Goal: Obtain resource: Download file/media

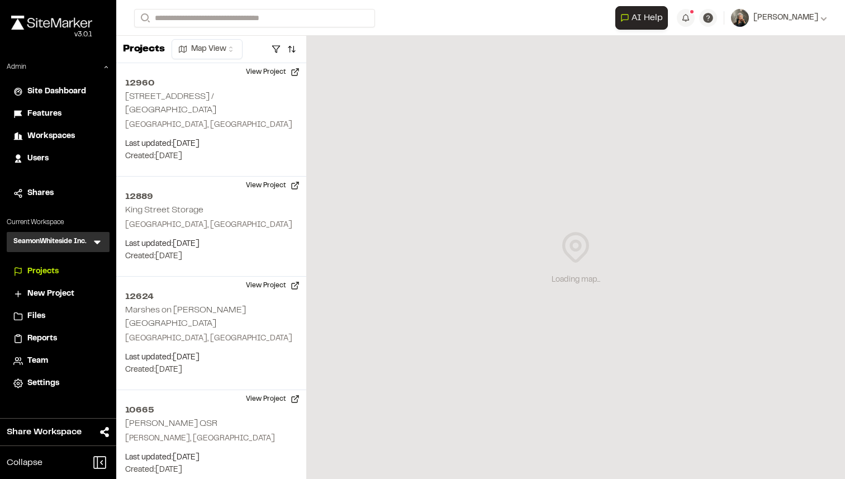
click at [36, 336] on span "Reports" at bounding box center [42, 338] width 30 height 12
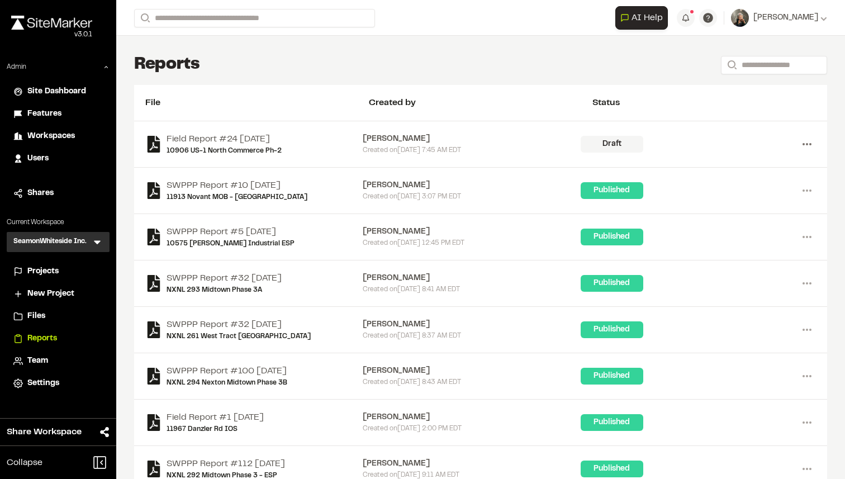
click at [805, 145] on icon at bounding box center [807, 144] width 18 height 18
click at [759, 169] on link "View" at bounding box center [766, 167] width 97 height 17
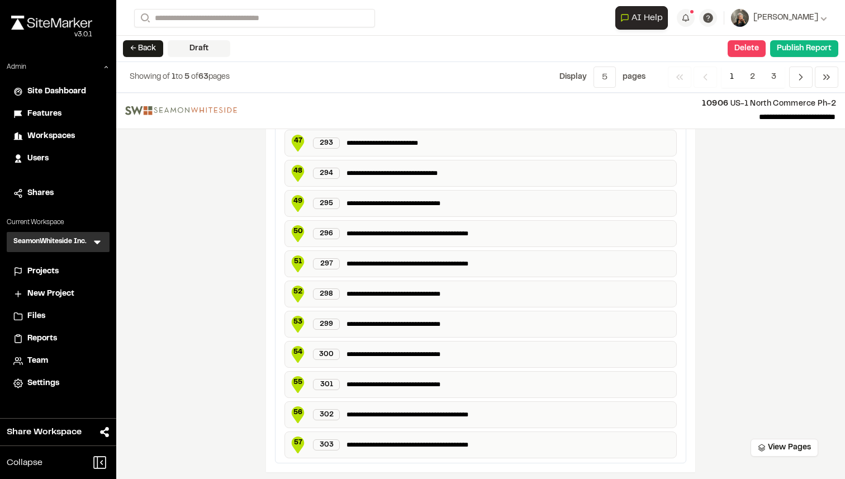
scroll to position [1989, 0]
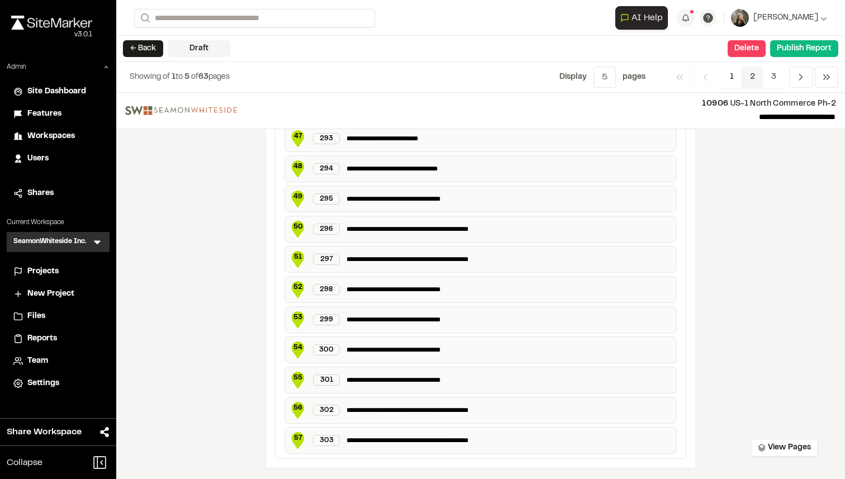
click at [752, 87] on span "2" at bounding box center [752, 76] width 22 height 21
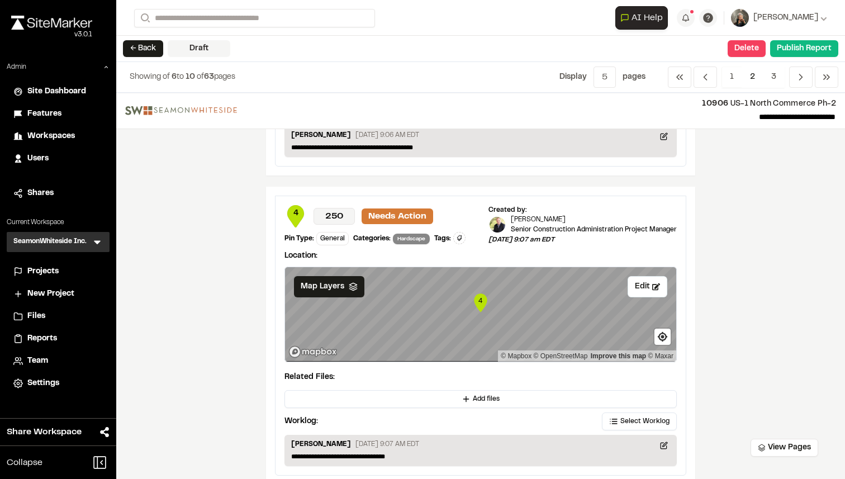
scroll to position [1439, 0]
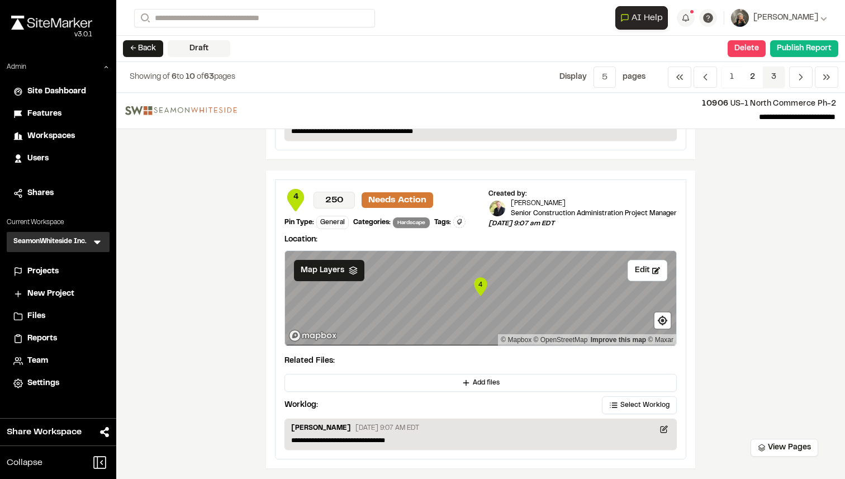
click at [772, 76] on span "3" at bounding box center [773, 76] width 22 height 21
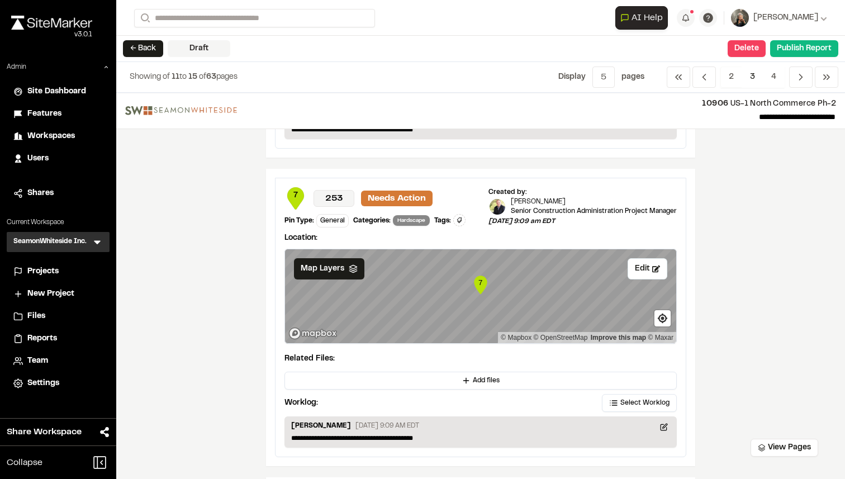
scroll to position [565, 0]
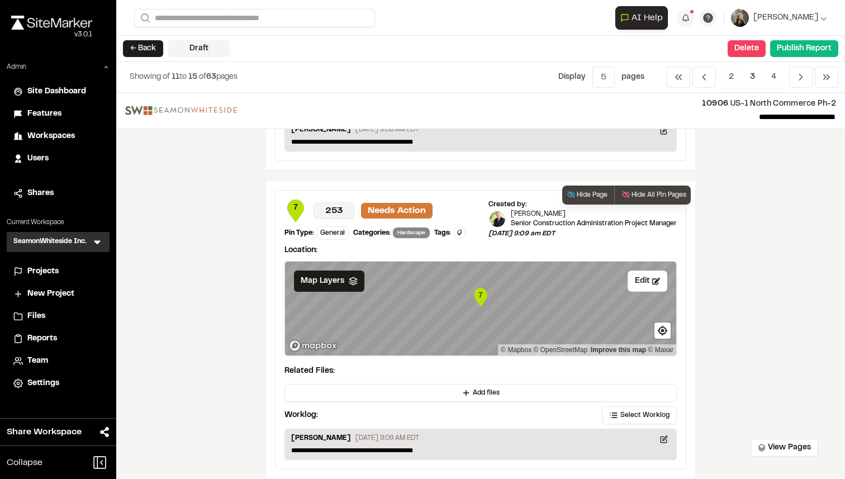
click at [481, 294] on text "7" at bounding box center [480, 294] width 4 height 8
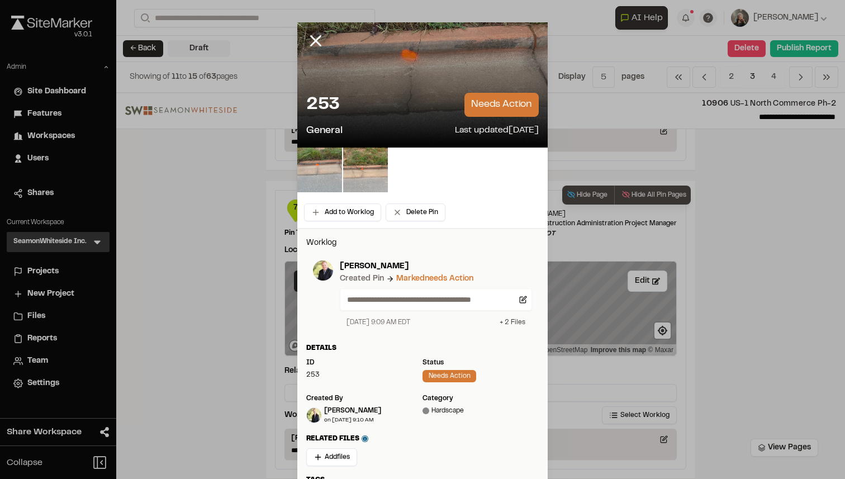
click at [506, 317] on div "+ 2 File s" at bounding box center [512, 322] width 26 height 10
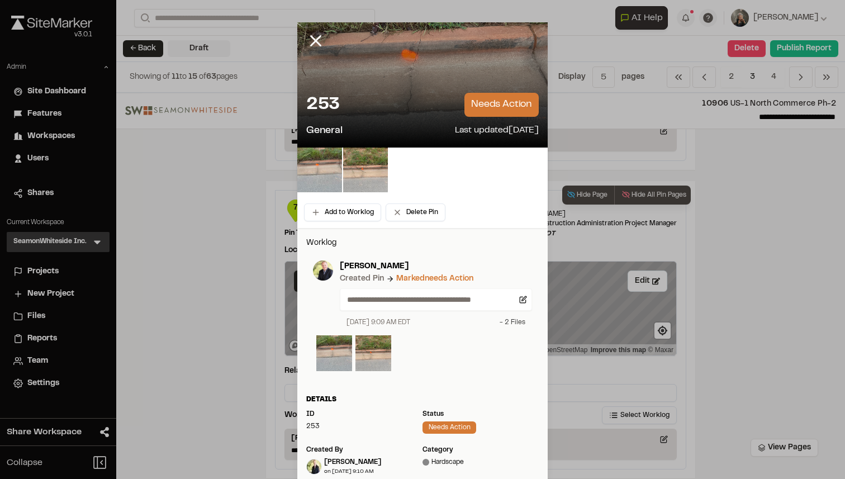
click at [506, 317] on div "- 2 File s" at bounding box center [512, 322] width 26 height 10
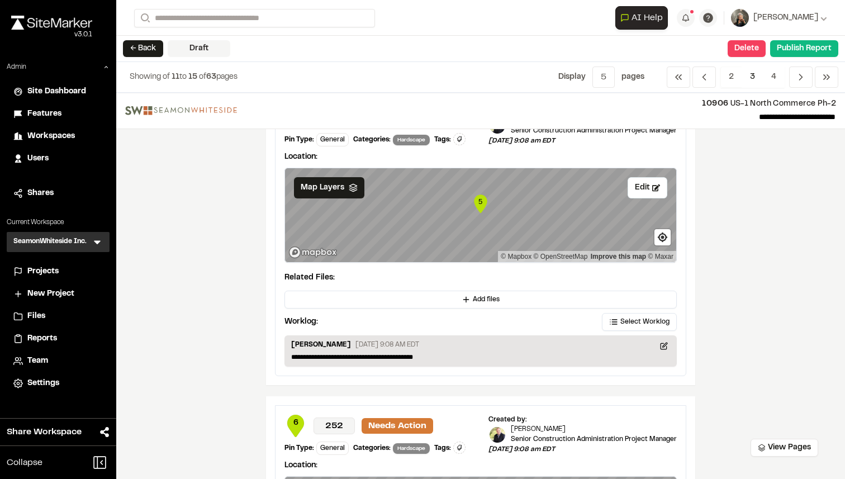
scroll to position [0, 0]
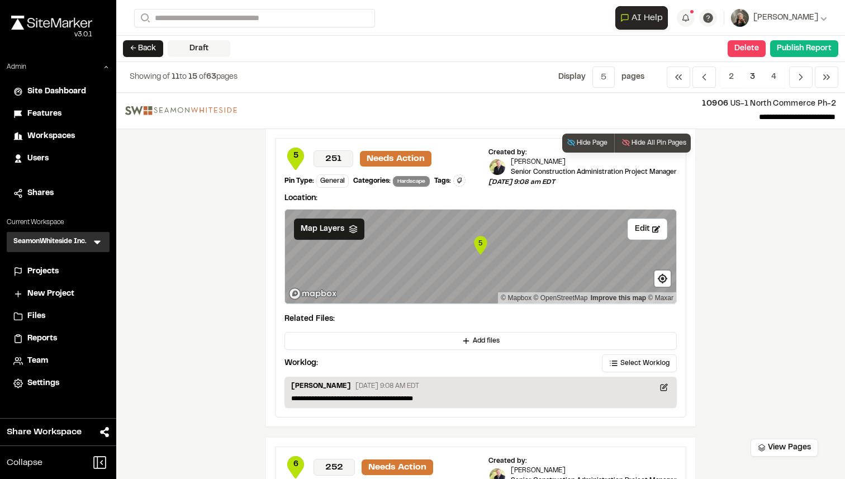
click at [481, 242] on text "5" at bounding box center [480, 243] width 4 height 8
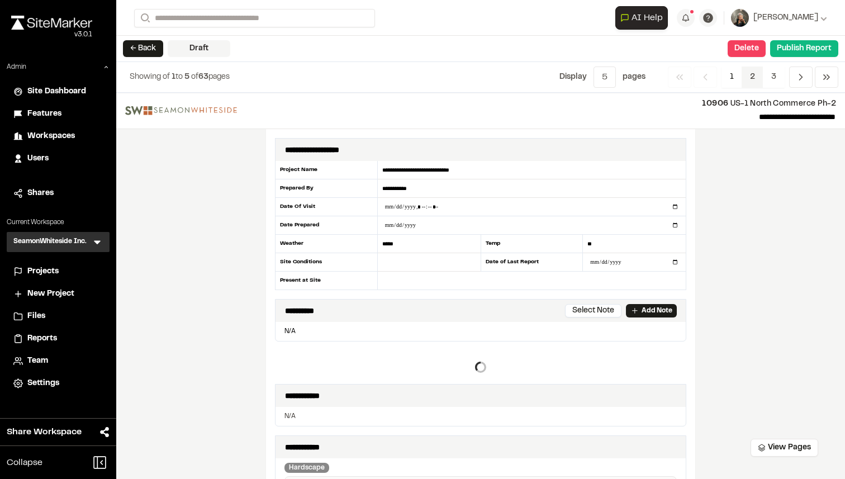
click at [751, 82] on span "2" at bounding box center [752, 76] width 22 height 21
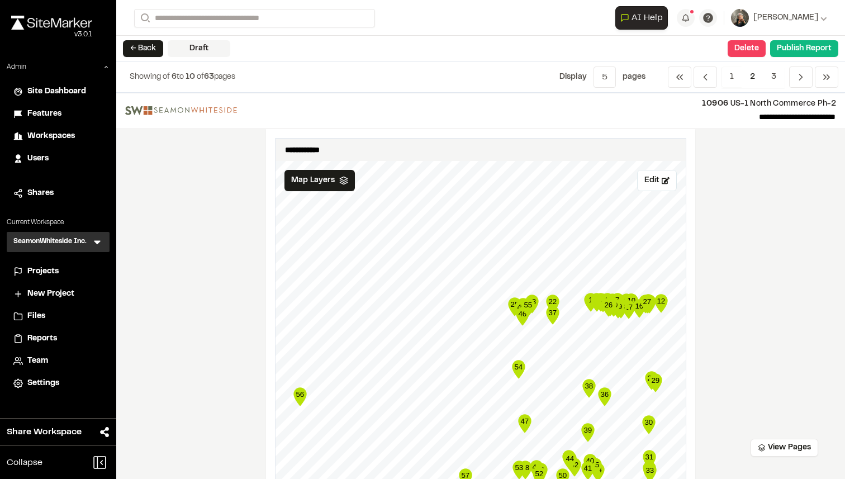
click at [748, 79] on span "2" at bounding box center [752, 76] width 22 height 21
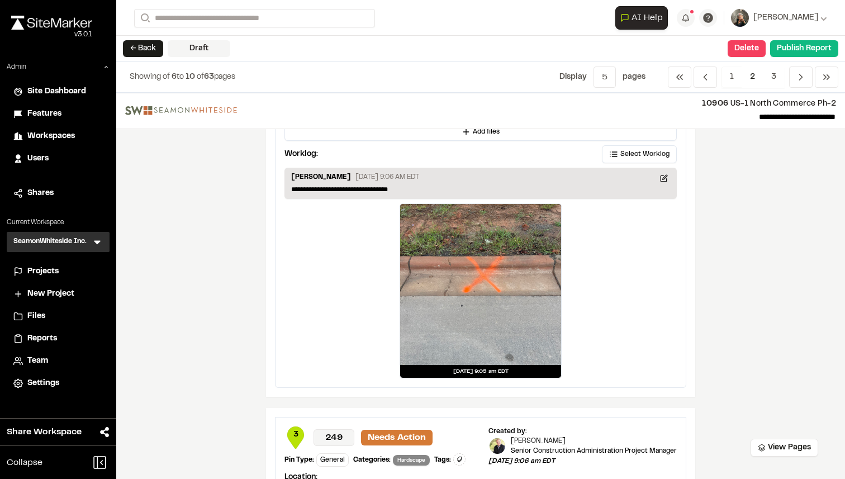
scroll to position [1313, 0]
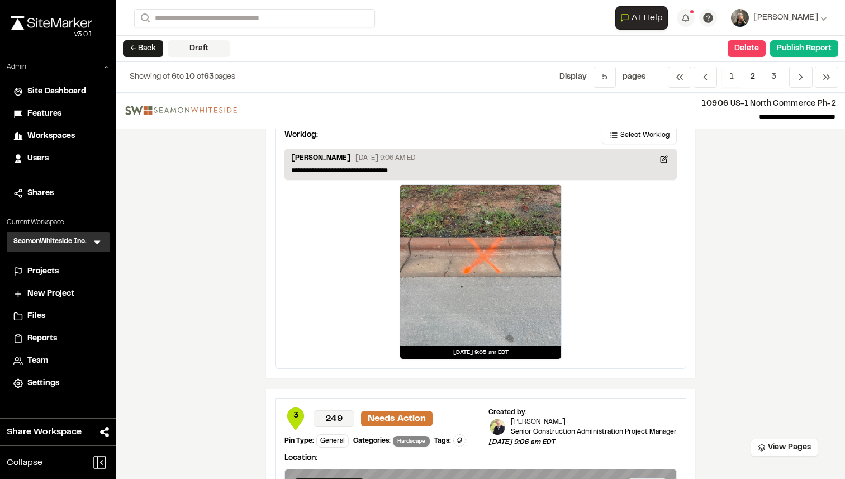
click at [483, 241] on div at bounding box center [480, 265] width 161 height 161
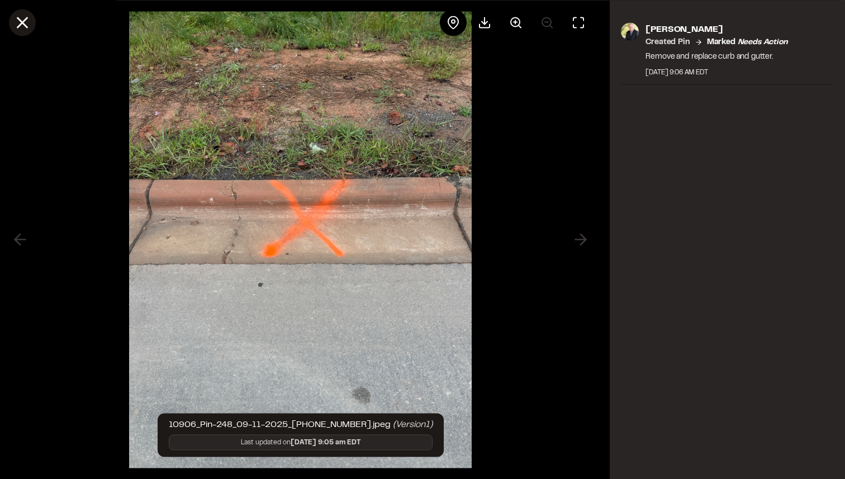
click at [17, 25] on icon at bounding box center [22, 22] width 19 height 19
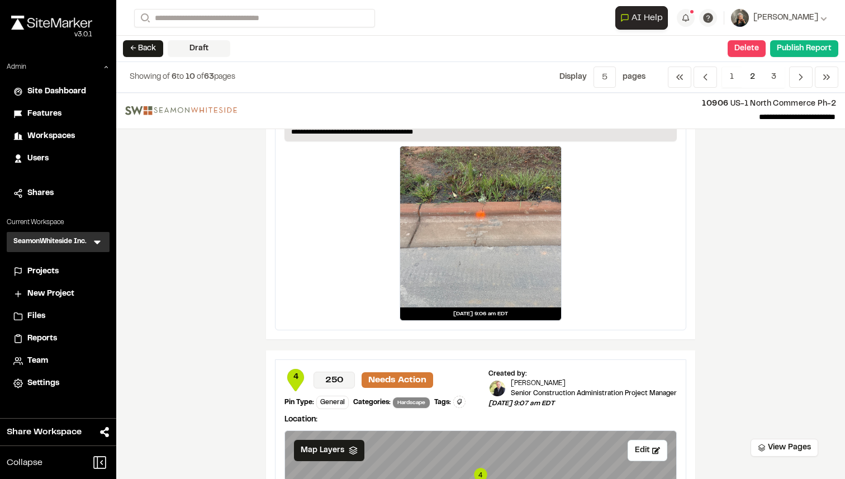
scroll to position [1861, 0]
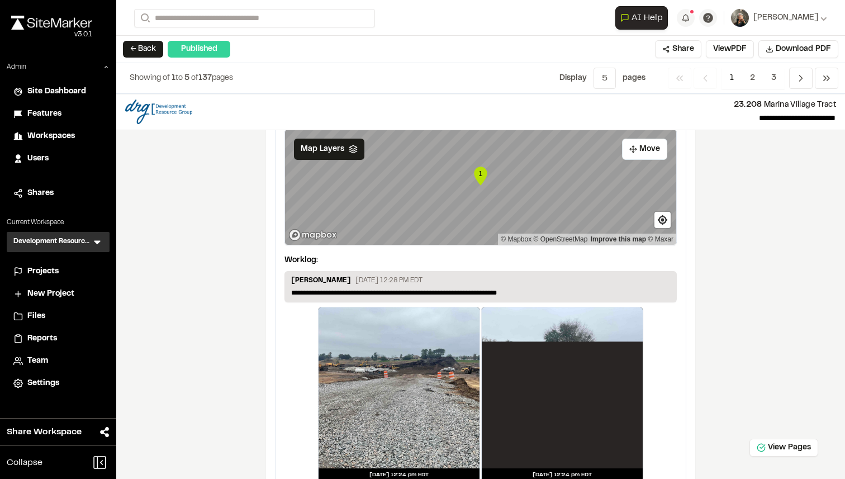
scroll to position [2019, 0]
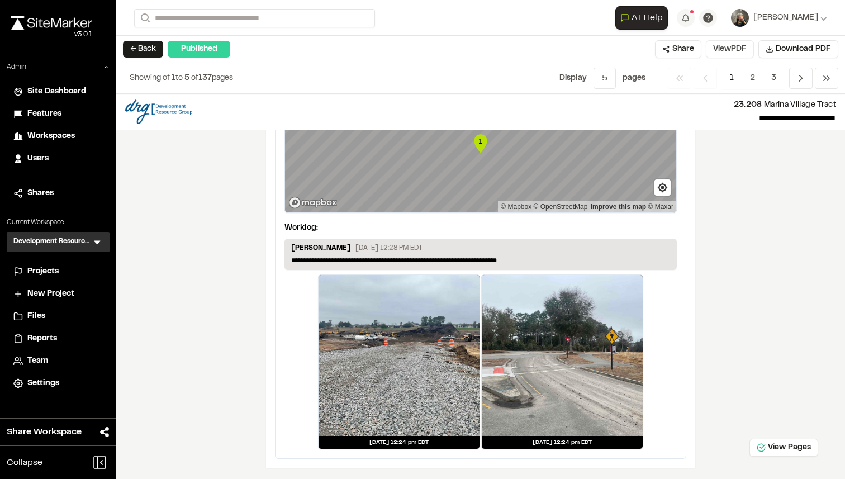
click at [733, 50] on button "View PDF" at bounding box center [729, 49] width 48 height 18
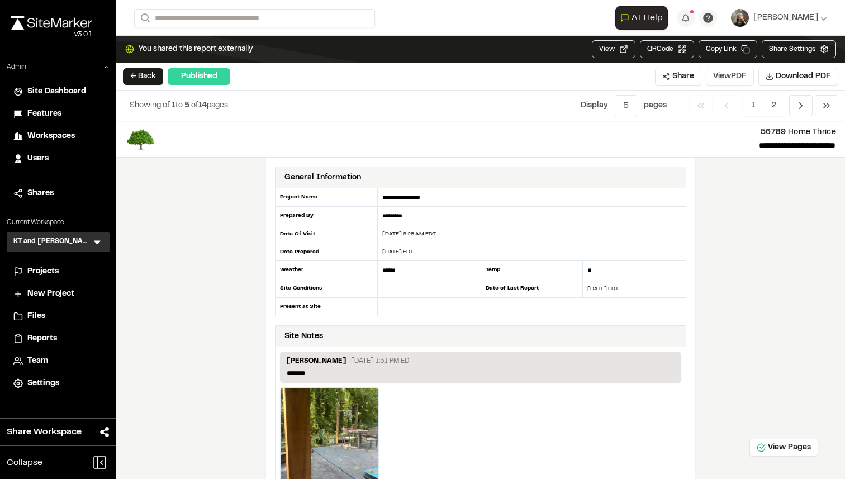
click at [736, 73] on button "View PDF" at bounding box center [729, 77] width 48 height 18
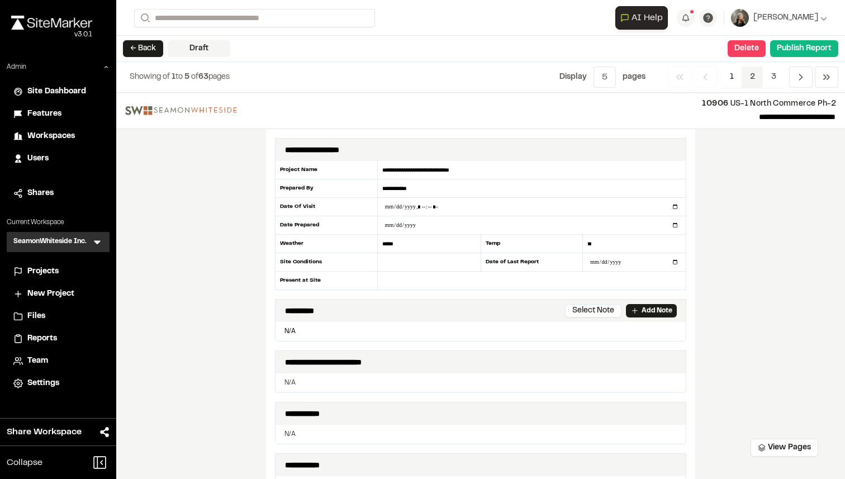
click at [760, 81] on span "2" at bounding box center [752, 76] width 22 height 21
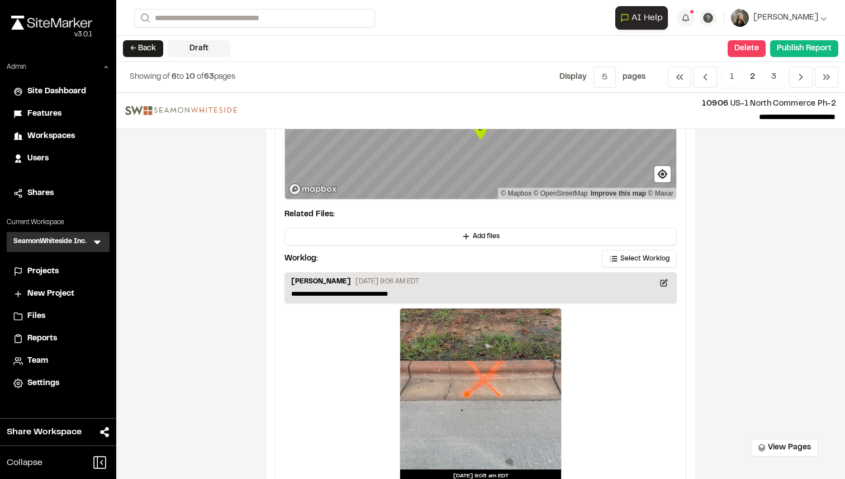
scroll to position [1168, 0]
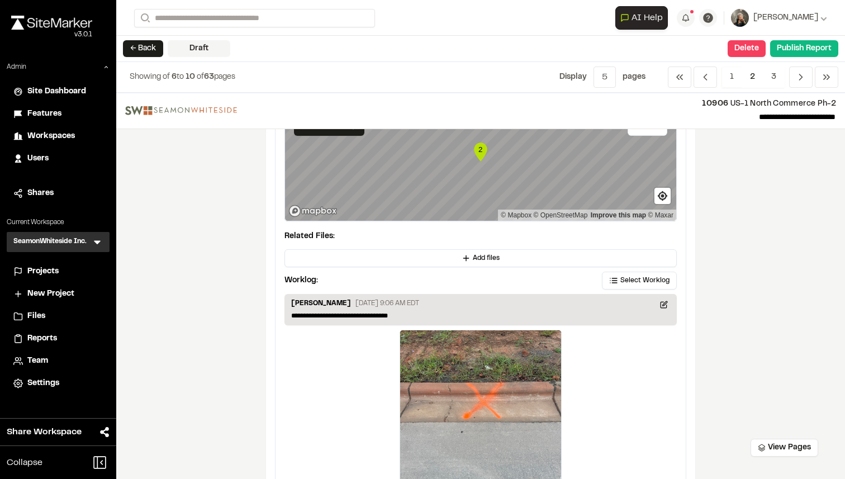
click at [481, 152] on text "2" at bounding box center [480, 149] width 4 height 8
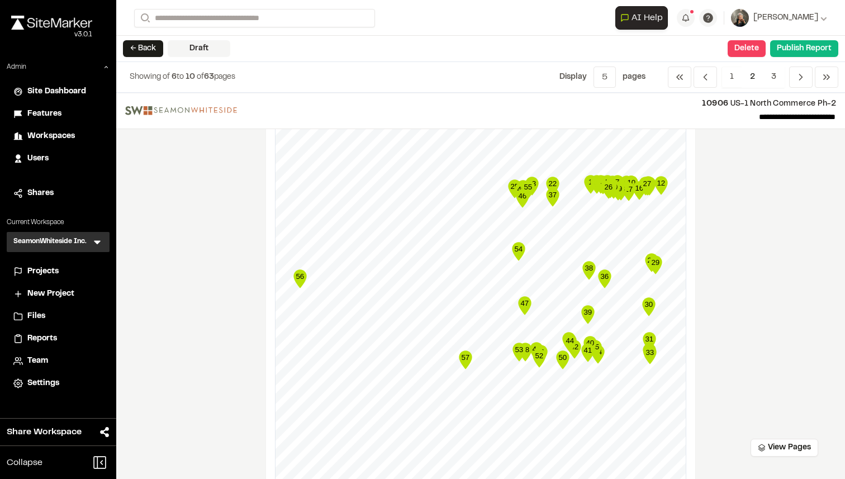
scroll to position [0, 0]
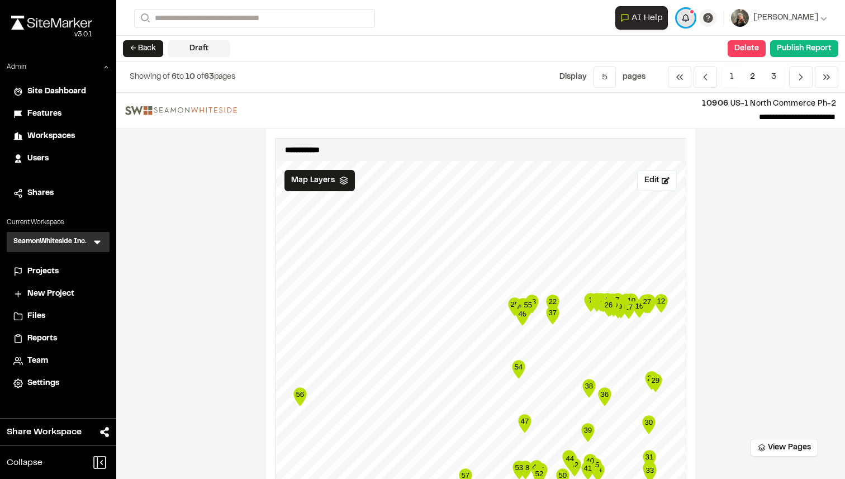
click at [694, 16] on button "button" at bounding box center [685, 18] width 18 height 18
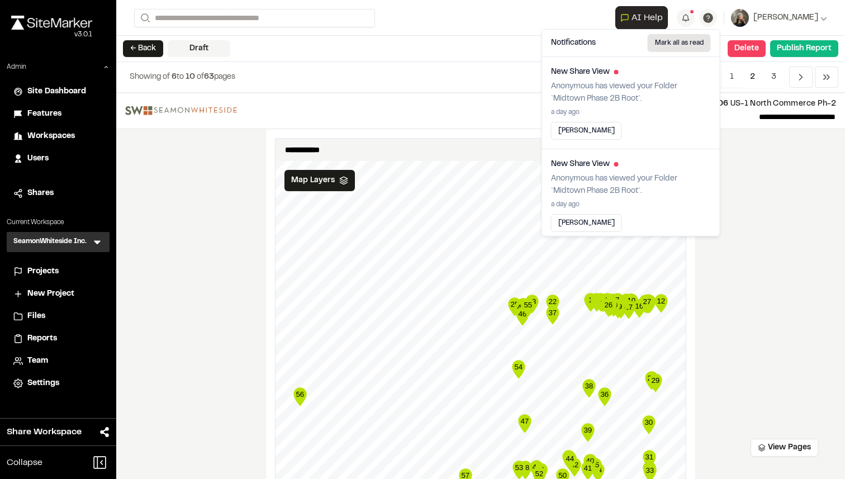
click at [686, 43] on button "Mark all as read" at bounding box center [678, 43] width 63 height 18
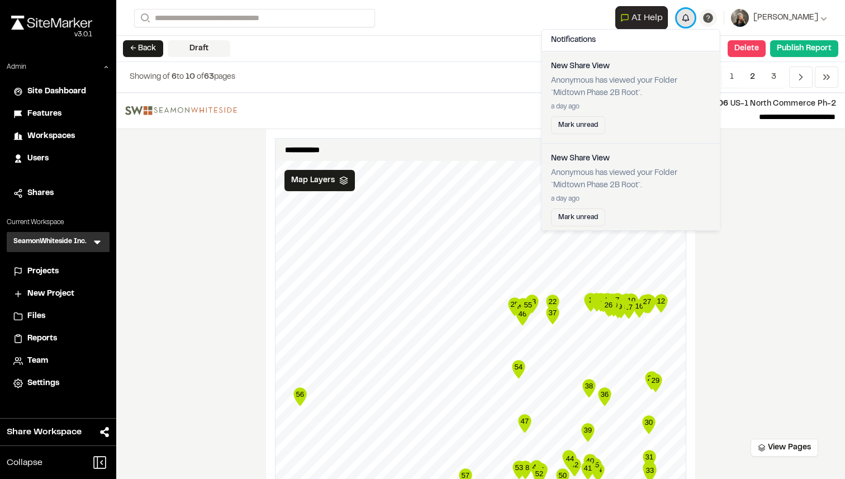
click at [694, 18] on button "button" at bounding box center [685, 18] width 18 height 18
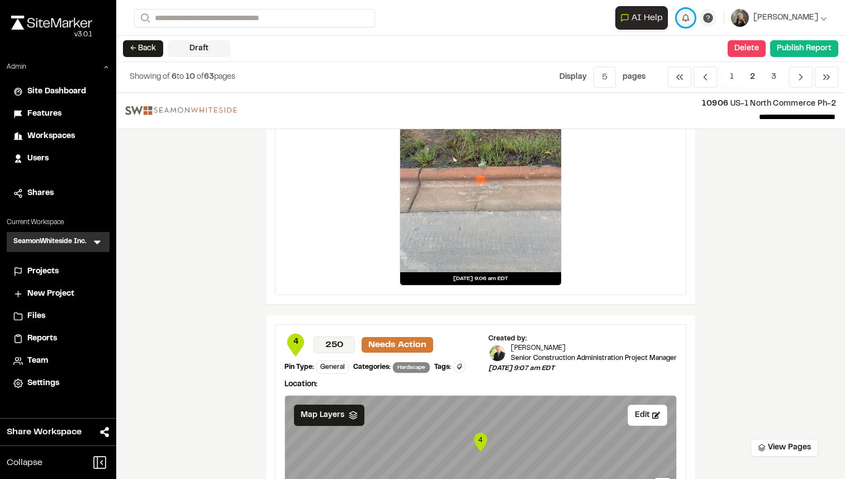
scroll to position [1897, 0]
